Goal: Navigation & Orientation: Find specific page/section

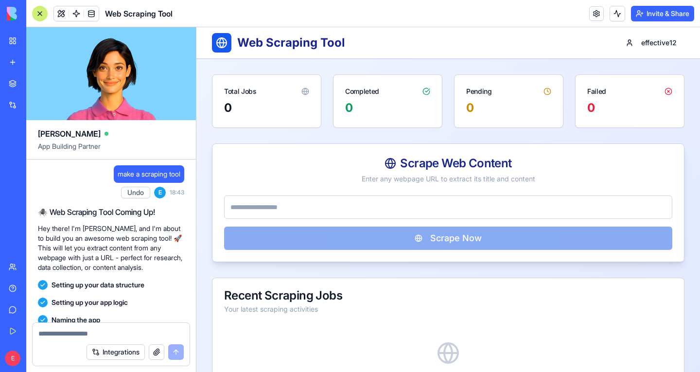
scroll to position [224, 0]
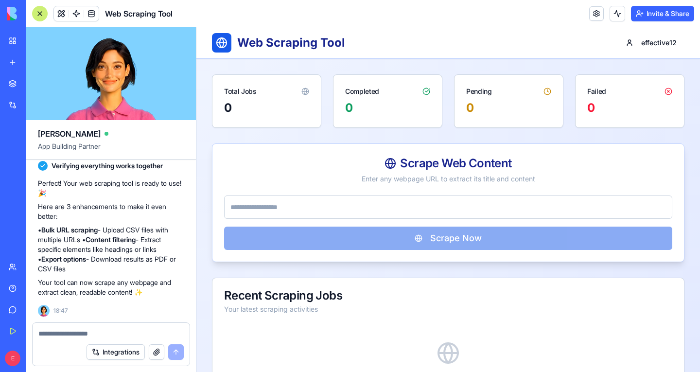
click at [34, 270] on div "Team" at bounding box center [29, 267] width 13 height 10
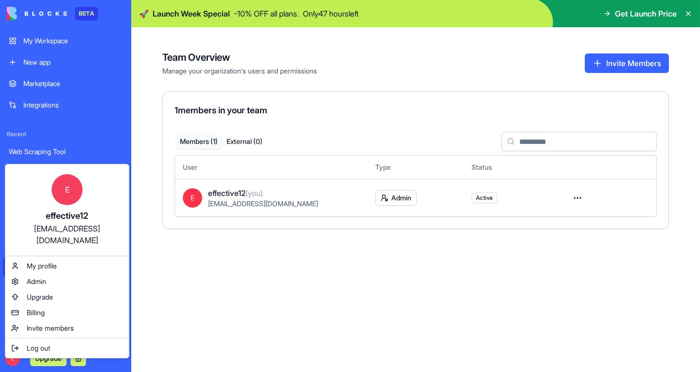
click at [214, 310] on html "BETA My Workspace New app Marketplace Integrations Recent Web Scraping Tool AI …" at bounding box center [350, 186] width 700 height 372
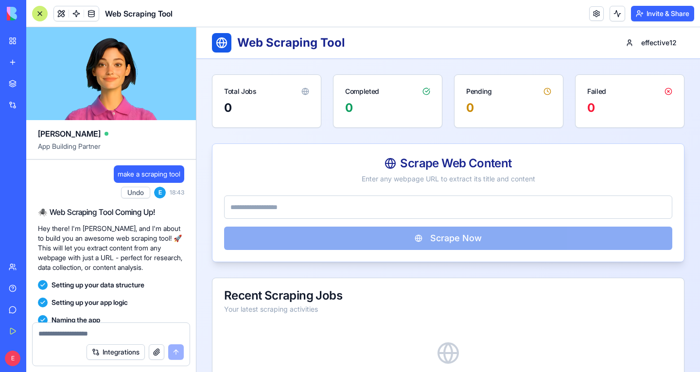
scroll to position [224, 0]
